Goal: Task Accomplishment & Management: Use online tool/utility

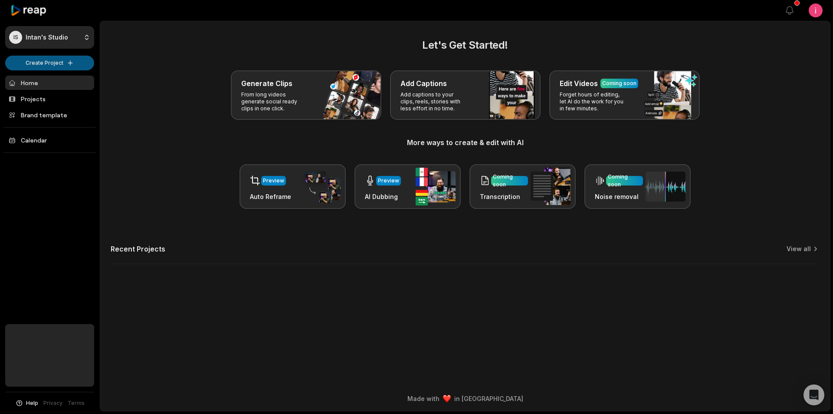
click at [53, 60] on html "IS Intan's Studio Create Project Home Projects Brand template Calendar Help Pri…" at bounding box center [416, 207] width 833 height 414
click at [787, 8] on html "IS Intan's Studio Create Project Home Projects Brand template Calendar Help Pri…" at bounding box center [416, 207] width 833 height 414
click at [787, 8] on icon "button" at bounding box center [790, 11] width 7 height 8
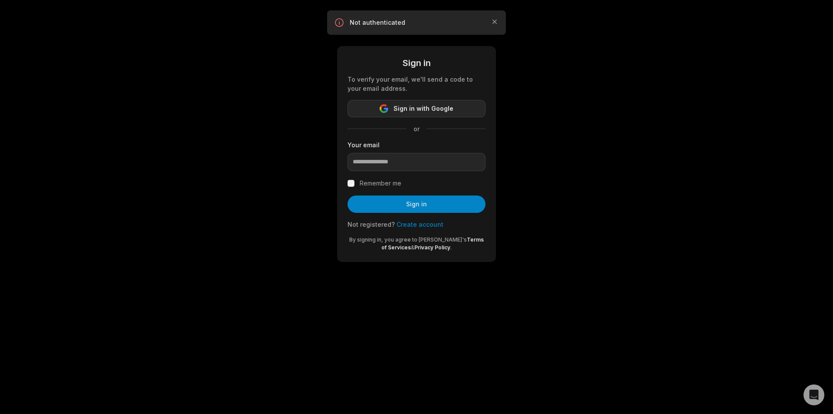
click at [389, 110] on icon "button" at bounding box center [384, 108] width 9 height 9
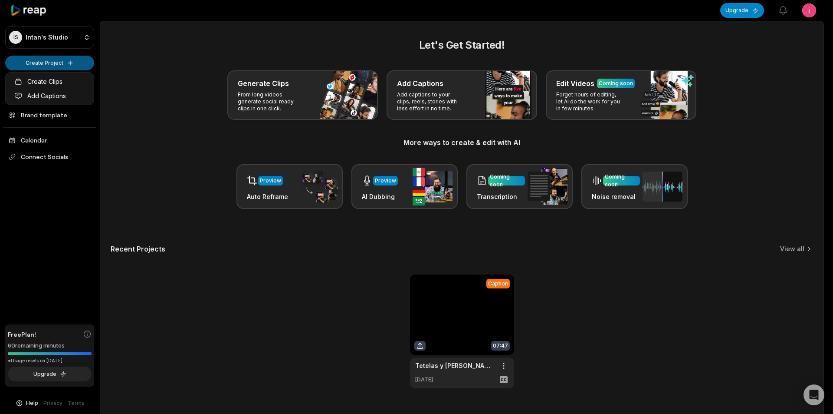
click at [60, 63] on html "IS Intan's Studio Create Project Home Projects Brand template Calendar Connect …" at bounding box center [416, 207] width 833 height 414
click at [66, 97] on link "Add Captions" at bounding box center [49, 96] width 85 height 14
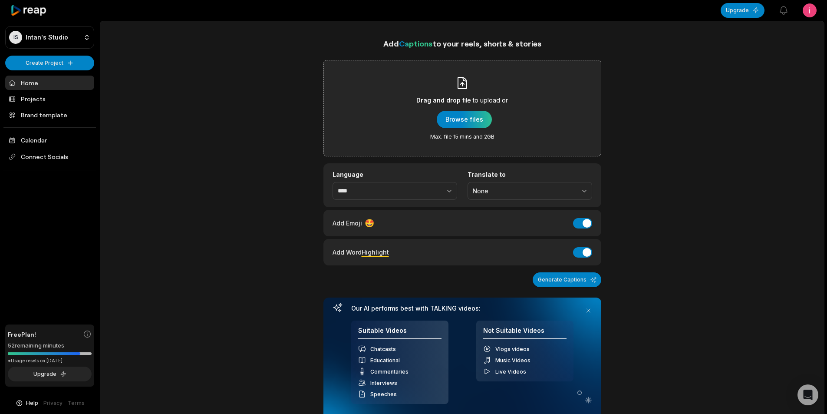
click at [438, 129] on div "Drag and drop file to upload or Browse files Max. file 15 mins and 2GB" at bounding box center [462, 108] width 92 height 64
click at [0, 0] on input "Drag and drop file to upload or Browse files Max. file 15 mins and 2GB" at bounding box center [0, 0] width 0 height 0
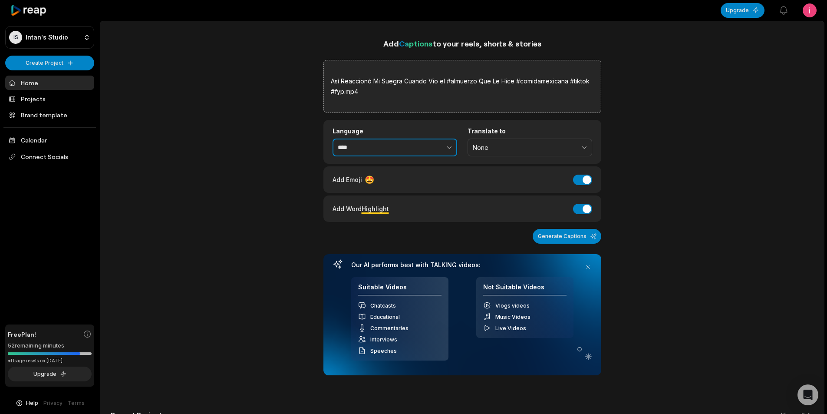
click at [418, 154] on button "button" at bounding box center [430, 147] width 53 height 18
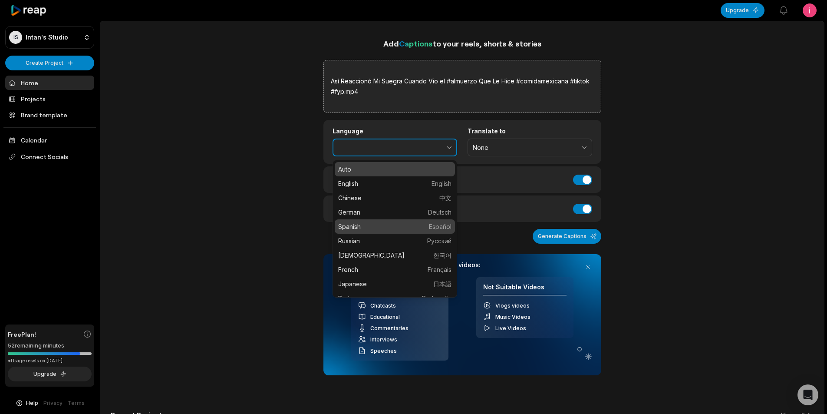
type input "*******"
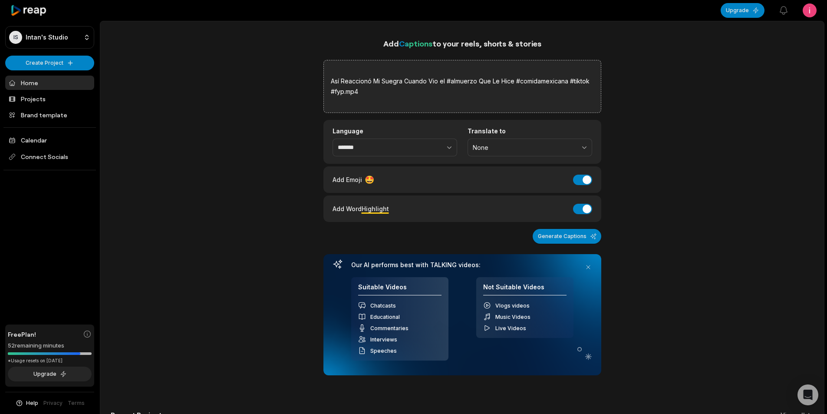
click at [561, 235] on button "Generate Captions" at bounding box center [567, 236] width 69 height 15
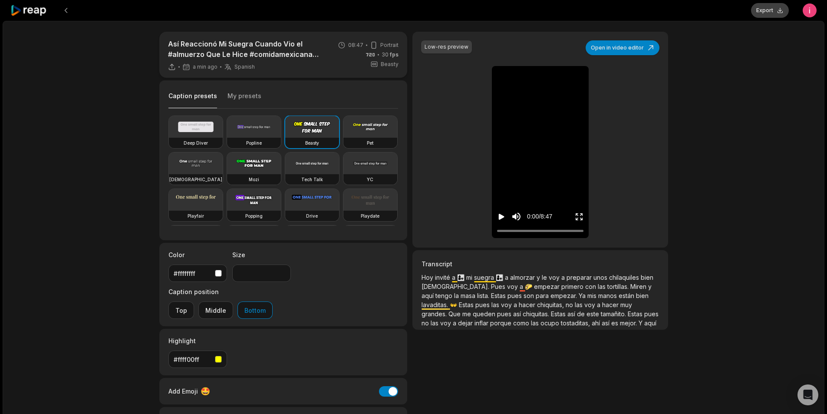
click at [777, 12] on button "Export" at bounding box center [770, 10] width 38 height 15
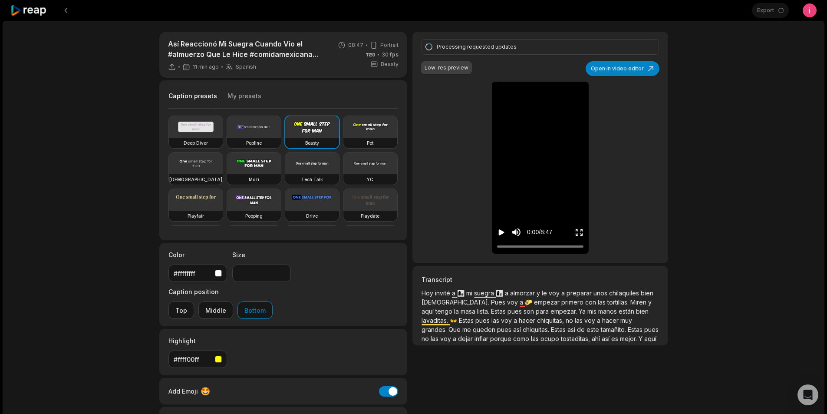
click at [690, 90] on div "Así Reaccionó Mi Suegra Cuando Vio el #almuerzo Que Le Hice #comidamexicana #ti…" at bounding box center [414, 260] width 822 height 478
